Goal: Communication & Community: Answer question/provide support

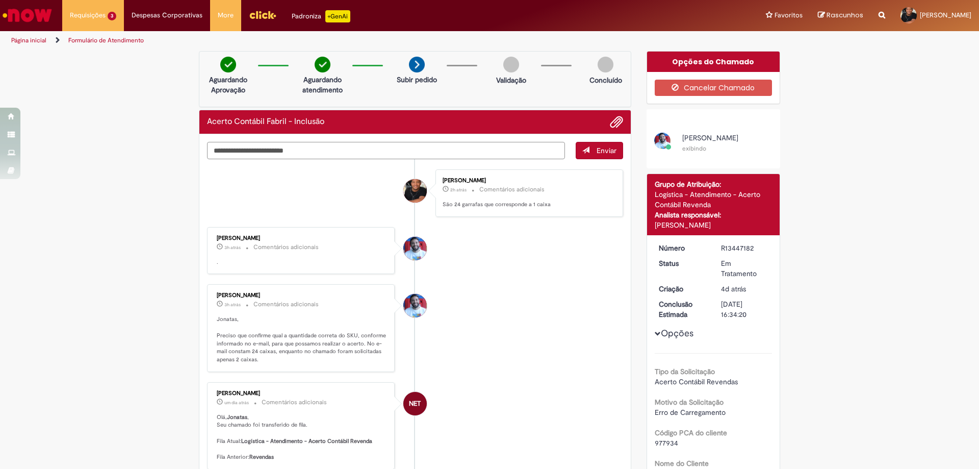
click at [310, 151] on textarea "Digite sua mensagem aqui..." at bounding box center [386, 150] width 358 height 17
type textarea "**********"
click at [603, 146] on span "Enviar" at bounding box center [606, 150] width 20 height 9
